Goal: Transaction & Acquisition: Purchase product/service

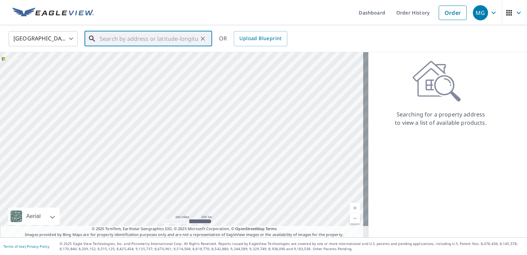
click at [131, 39] on input "text" at bounding box center [149, 38] width 98 height 19
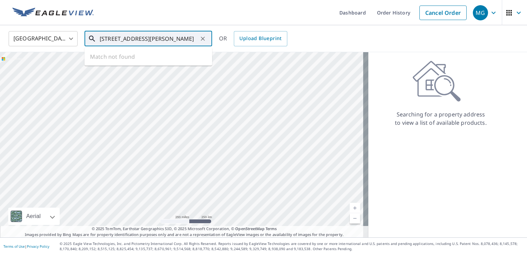
scroll to position [0, 38]
type input "[STREET_ADDRESS][PERSON_NAME]"
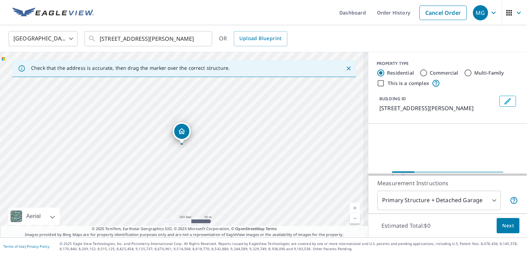
scroll to position [0, 0]
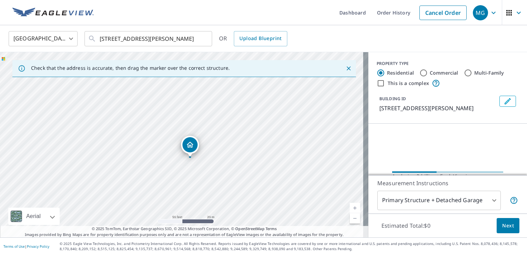
drag, startPoint x: 222, startPoint y: 185, endPoint x: 221, endPoint y: 156, distance: 28.7
click at [221, 156] on div "S44W25730 [PERSON_NAME] Ct Waukesha, WI 53189" at bounding box center [184, 144] width 369 height 185
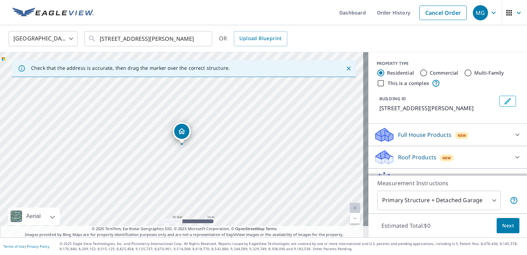
click at [408, 161] on p "Roof Products" at bounding box center [417, 157] width 38 height 8
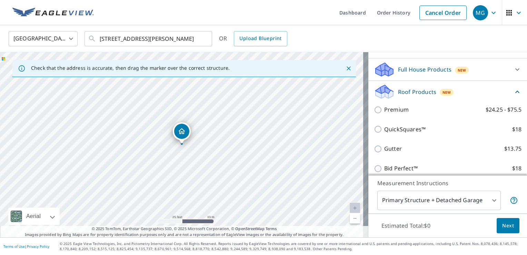
scroll to position [69, 0]
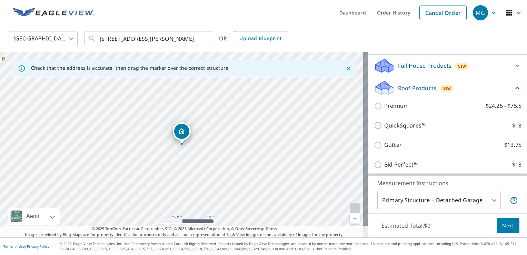
click at [490, 202] on body "MG MG Dashboard Order History Cancel Order MG [GEOGRAPHIC_DATA] [GEOGRAPHIC_DAT…" at bounding box center [263, 127] width 527 height 255
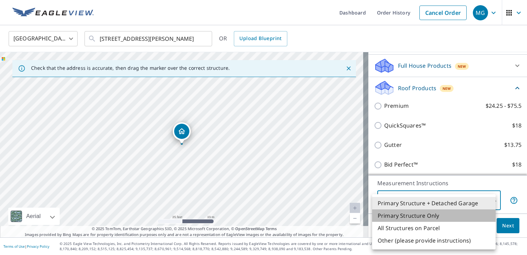
click at [432, 214] on li "Primary Structure Only" at bounding box center [434, 215] width 124 height 12
type input "2"
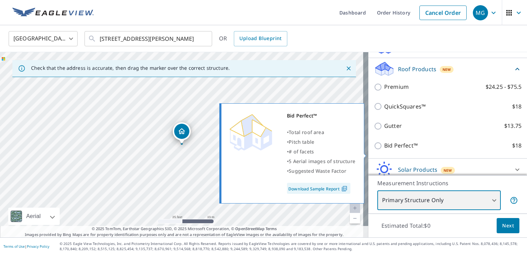
scroll to position [89, 0]
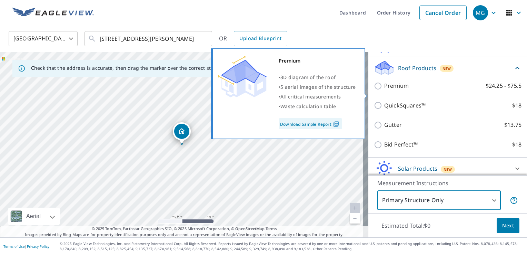
click at [374, 90] on input "Premium $24.25 - $75.5" at bounding box center [379, 86] width 10 height 8
checkbox input "true"
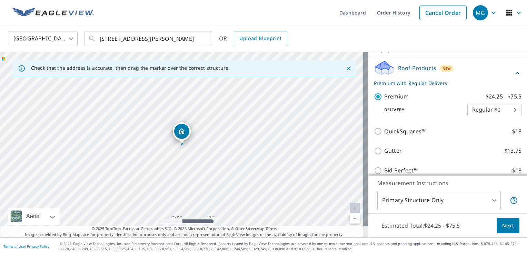
click at [503, 227] on span "Next" at bounding box center [509, 225] width 12 height 9
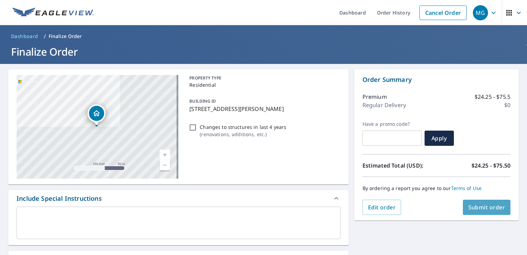
click at [483, 209] on span "Submit order" at bounding box center [487, 207] width 37 height 8
